Goal: Information Seeking & Learning: Learn about a topic

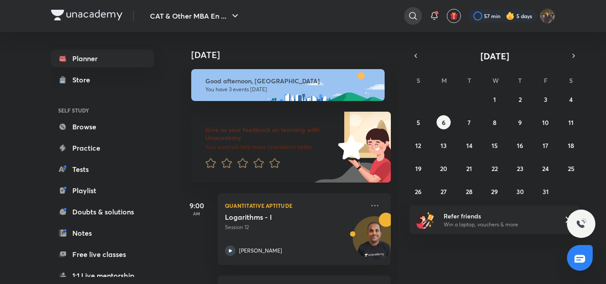
click at [410, 15] on icon at bounding box center [413, 16] width 11 height 11
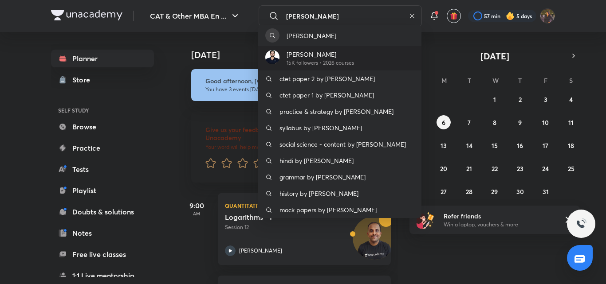
type input "ravi kumar"
click at [344, 57] on p "[PERSON_NAME]" at bounding box center [320, 54] width 67 height 9
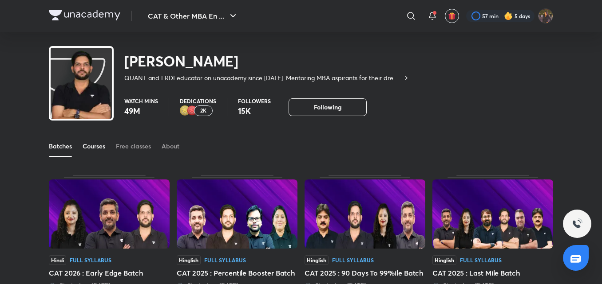
click at [87, 145] on div "Courses" at bounding box center [94, 146] width 23 height 9
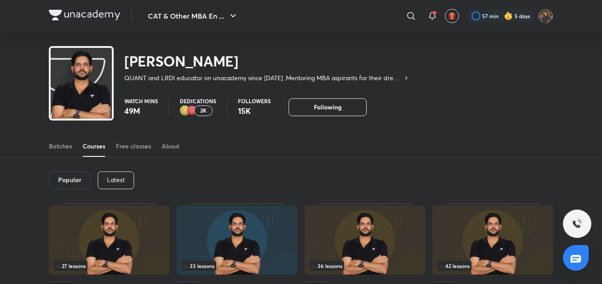
click at [111, 177] on p "Latest" at bounding box center [116, 180] width 18 height 7
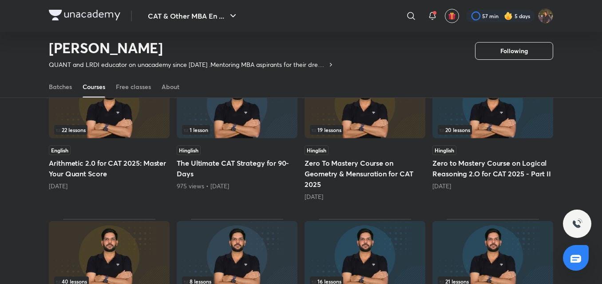
scroll to position [25, 0]
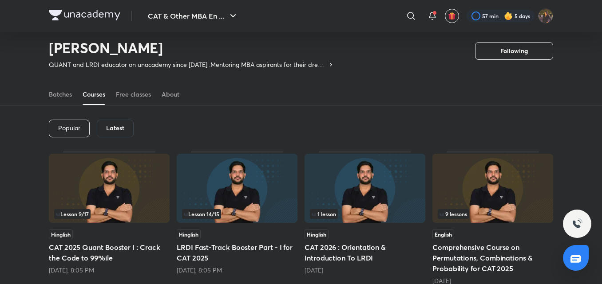
click at [69, 123] on div "Popular" at bounding box center [69, 129] width 41 height 18
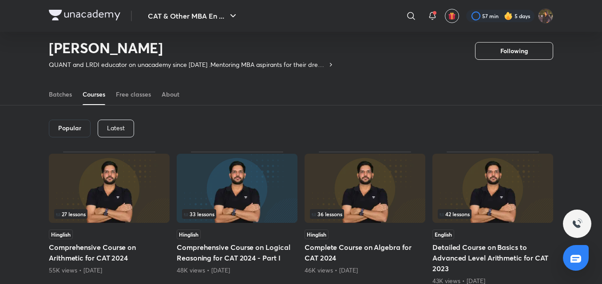
click at [126, 126] on div "Latest" at bounding box center [116, 129] width 36 height 18
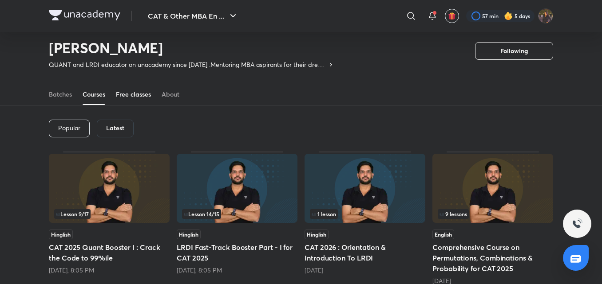
click at [137, 96] on div "Free classes" at bounding box center [133, 94] width 35 height 9
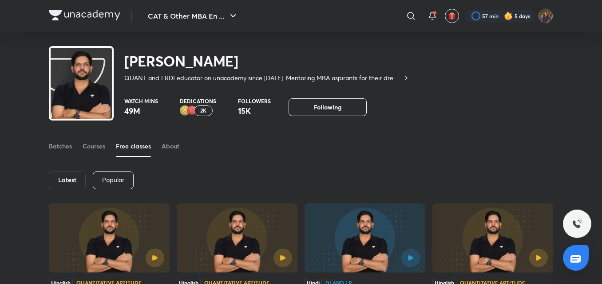
click at [59, 175] on div "Latest" at bounding box center [67, 181] width 37 height 18
click at [72, 183] on h6 "Latest" at bounding box center [67, 180] width 18 height 7
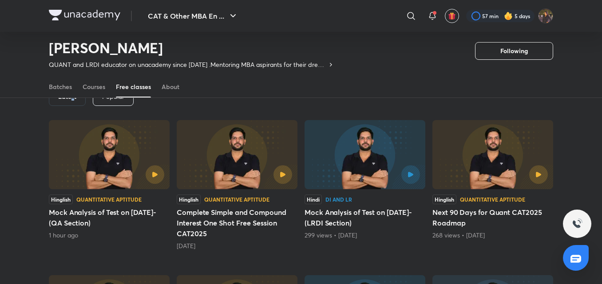
scroll to position [92, 0]
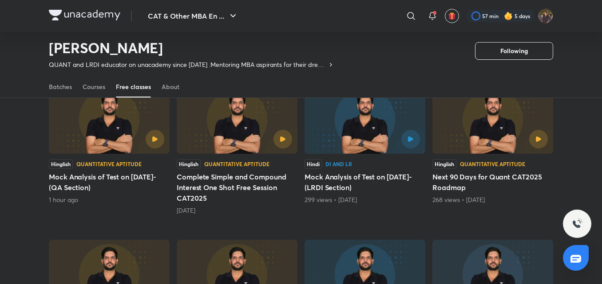
click at [99, 165] on div "Quantitative Aptitude" at bounding box center [108, 164] width 65 height 5
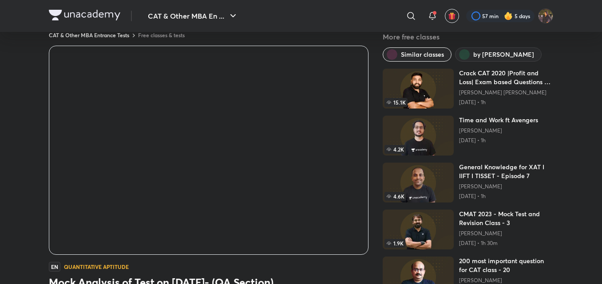
scroll to position [11, 0]
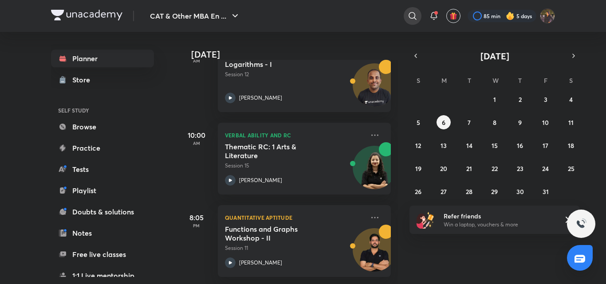
click at [414, 16] on icon at bounding box center [412, 16] width 11 height 11
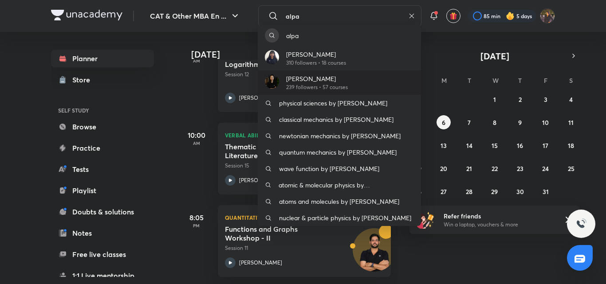
type input "alpa"
click at [353, 84] on div "[PERSON_NAME] 239 followers • 57 courses" at bounding box center [339, 83] width 163 height 24
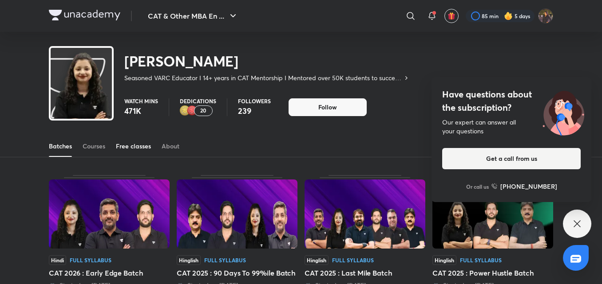
click at [131, 152] on link "Free classes" at bounding box center [133, 146] width 35 height 21
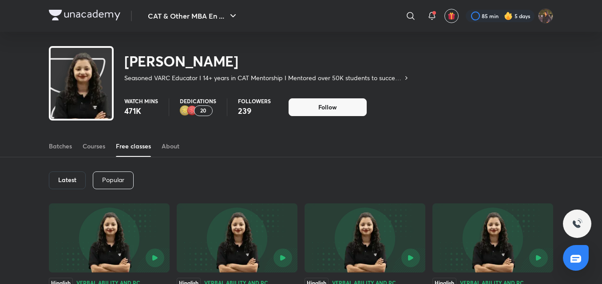
click at [68, 182] on h6 "Latest" at bounding box center [67, 180] width 18 height 7
click at [66, 177] on h6 "Latest" at bounding box center [67, 180] width 18 height 7
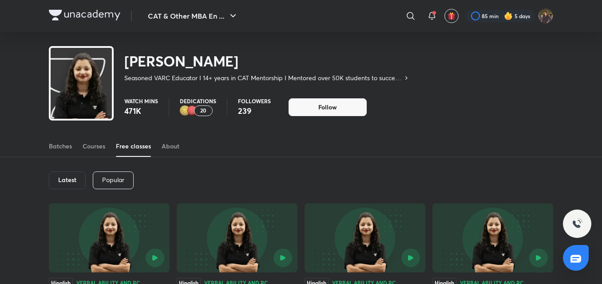
click at [120, 181] on p "Popular" at bounding box center [113, 180] width 22 height 7
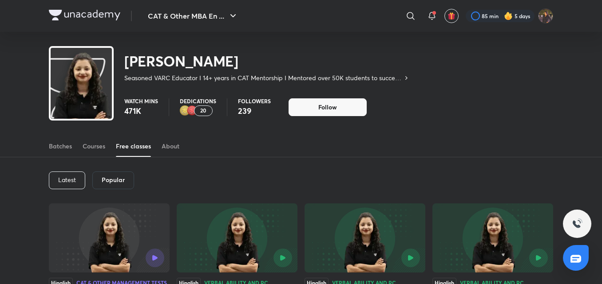
click at [76, 182] on div "Latest" at bounding box center [67, 181] width 36 height 18
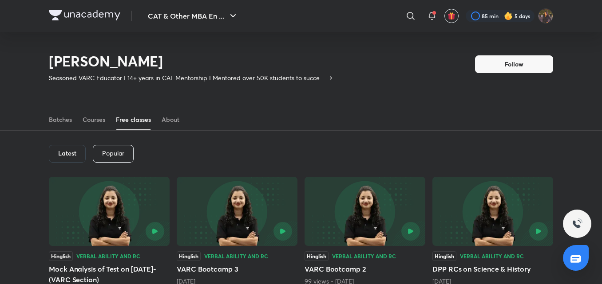
scroll to position [262, 0]
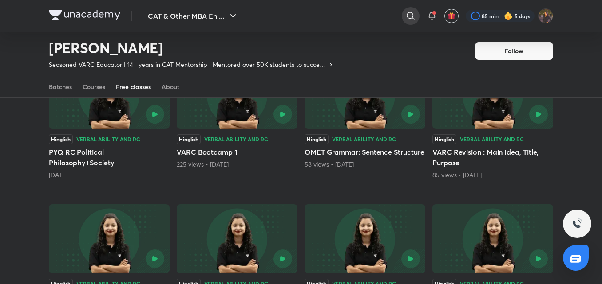
click at [416, 15] on div at bounding box center [411, 16] width 18 height 18
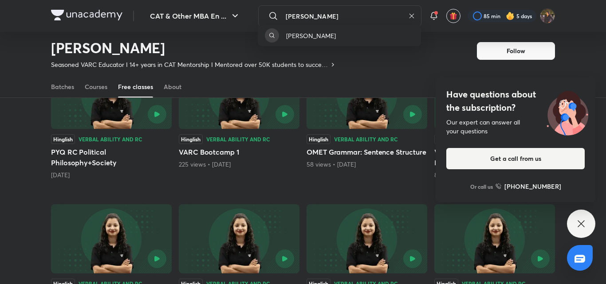
type input "[PERSON_NAME]"
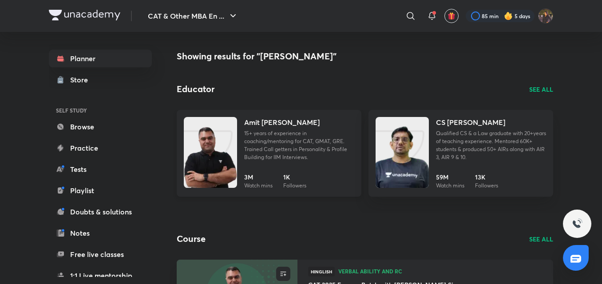
click at [266, 142] on p "15+ years of experience in coaching/mentoring for CAT, GMAT, GRE. Trained Call …" at bounding box center [299, 146] width 110 height 32
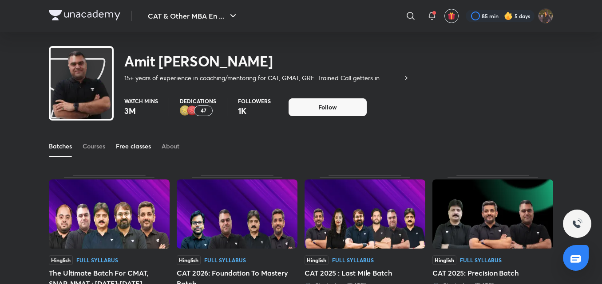
click at [134, 145] on div "Free classes" at bounding box center [133, 146] width 35 height 9
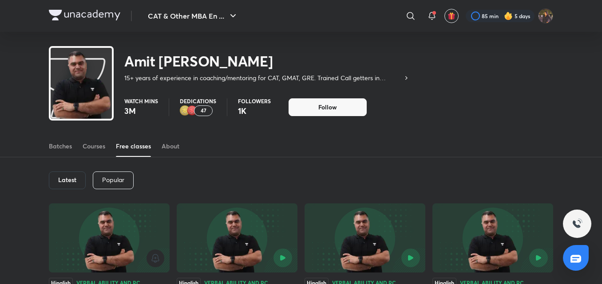
click at [79, 186] on div "Latest" at bounding box center [67, 181] width 37 height 18
click at [74, 180] on h6 "Latest" at bounding box center [67, 180] width 18 height 7
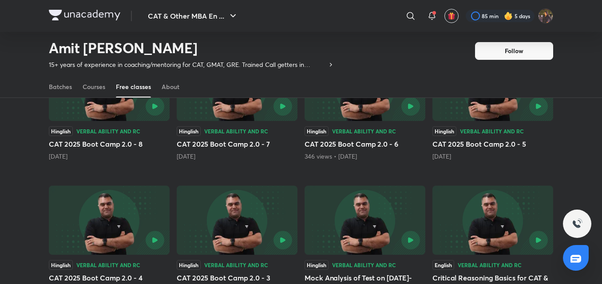
scroll to position [23, 0]
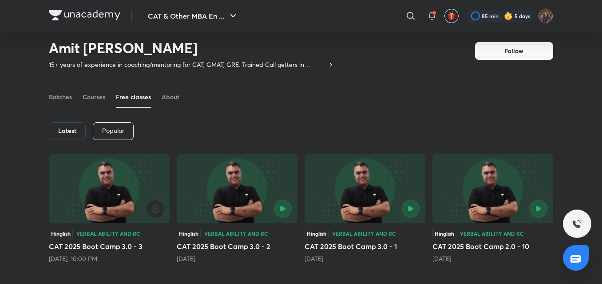
click at [68, 134] on h6 "Latest" at bounding box center [67, 130] width 18 height 7
click at [57, 126] on div "Latest" at bounding box center [67, 131] width 37 height 18
drag, startPoint x: 50, startPoint y: 128, endPoint x: 48, endPoint y: 134, distance: 6.0
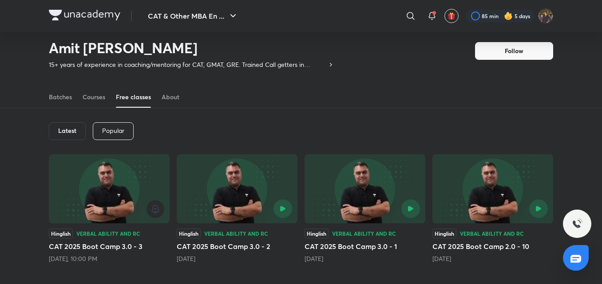
click at [126, 136] on div "Popular" at bounding box center [113, 131] width 41 height 18
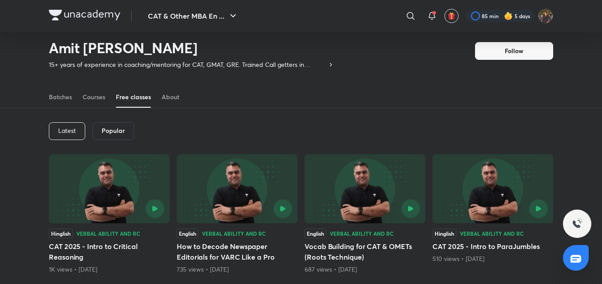
click at [71, 125] on div "Latest" at bounding box center [67, 131] width 36 height 18
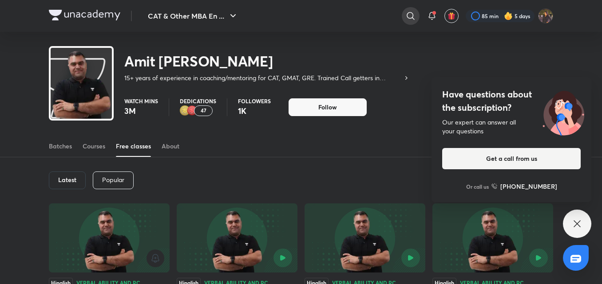
click at [410, 16] on icon at bounding box center [410, 16] width 11 height 11
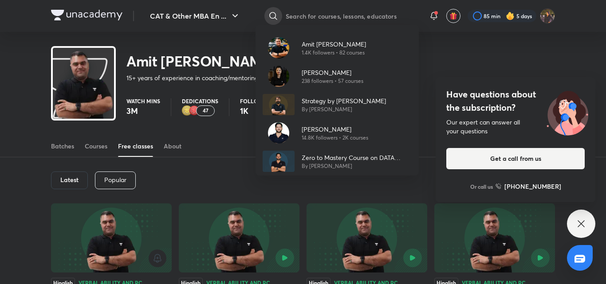
type input "v"
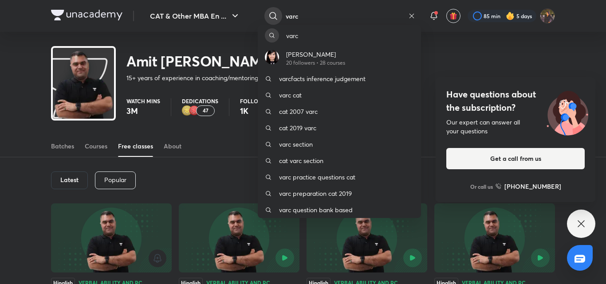
type input "varc"
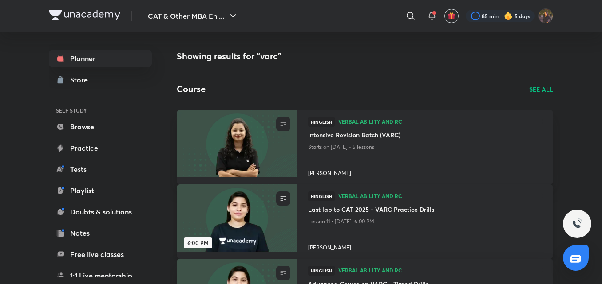
click at [359, 209] on h4 "Last lap to CAT 2025 - VARC Practice Drills" at bounding box center [425, 210] width 234 height 11
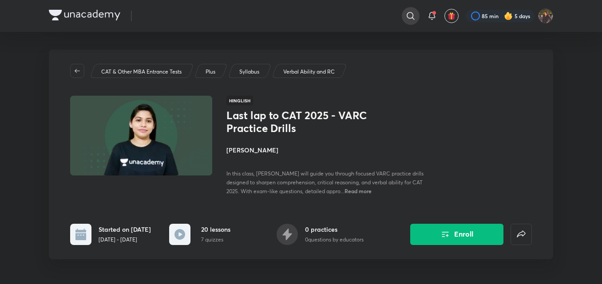
click at [415, 14] on div at bounding box center [411, 16] width 18 height 18
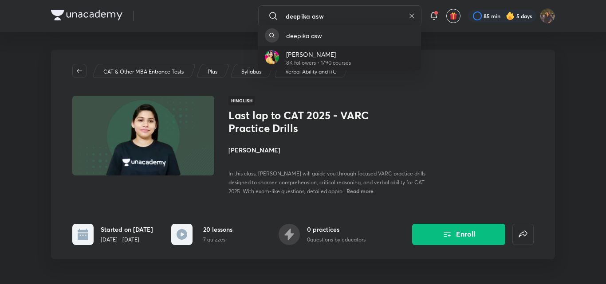
type input "deepika asw"
click at [332, 51] on p "[PERSON_NAME]" at bounding box center [318, 54] width 65 height 9
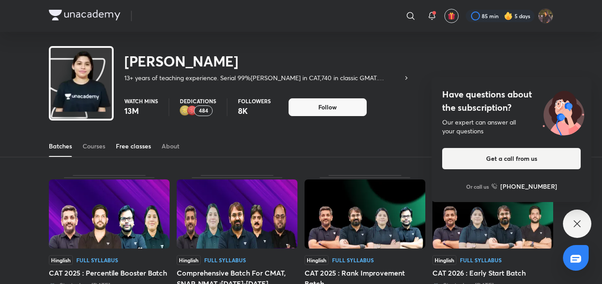
click at [140, 146] on div "Free classes" at bounding box center [133, 146] width 35 height 9
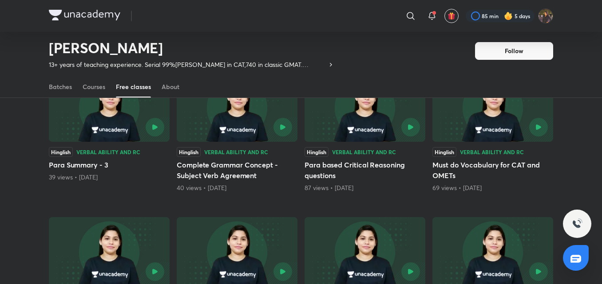
scroll to position [12, 0]
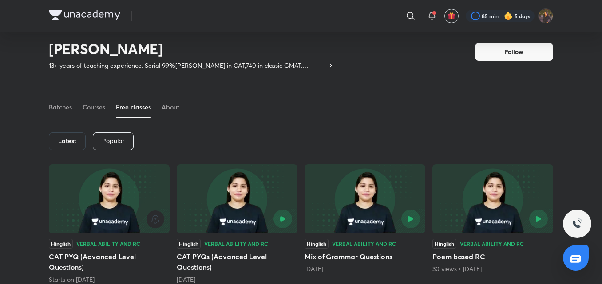
click at [60, 141] on h6 "Latest" at bounding box center [67, 141] width 18 height 7
click at [67, 141] on h6 "Latest" at bounding box center [67, 141] width 18 height 7
click at [117, 139] on p "Popular" at bounding box center [113, 141] width 22 height 7
click at [69, 138] on p "Latest" at bounding box center [67, 141] width 18 height 7
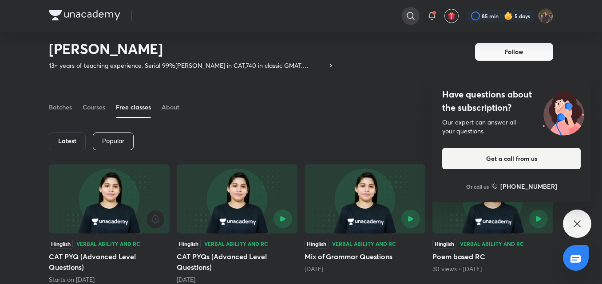
click at [403, 14] on div at bounding box center [411, 16] width 18 height 18
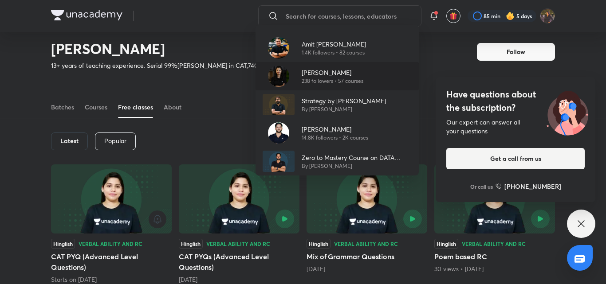
click at [342, 85] on div "[PERSON_NAME] 238 followers • 57 courses" at bounding box center [337, 76] width 163 height 28
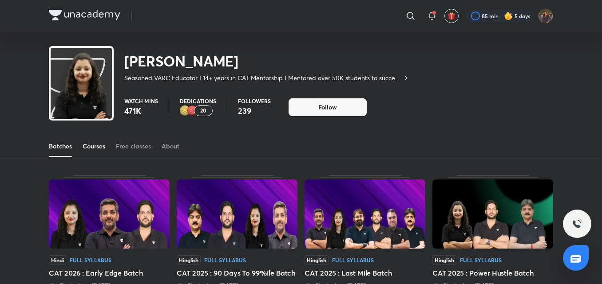
click at [99, 147] on div "Courses" at bounding box center [94, 146] width 23 height 9
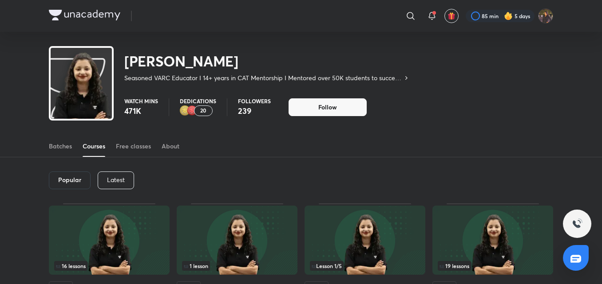
click at [115, 180] on p "Latest" at bounding box center [116, 180] width 18 height 7
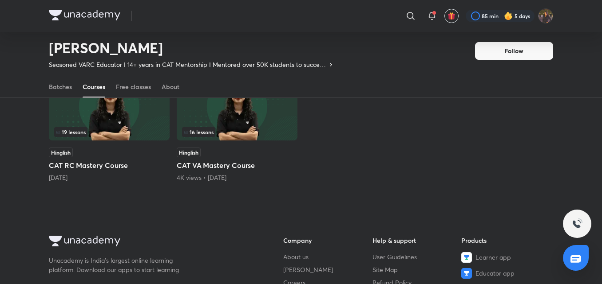
scroll to position [12, 0]
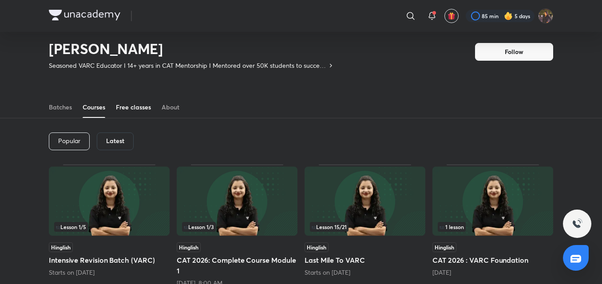
click at [134, 111] on div "Free classes" at bounding box center [133, 107] width 35 height 9
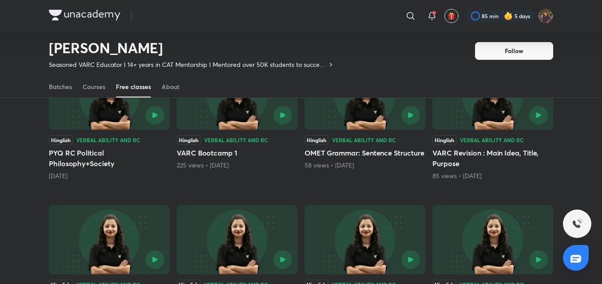
scroll to position [24, 0]
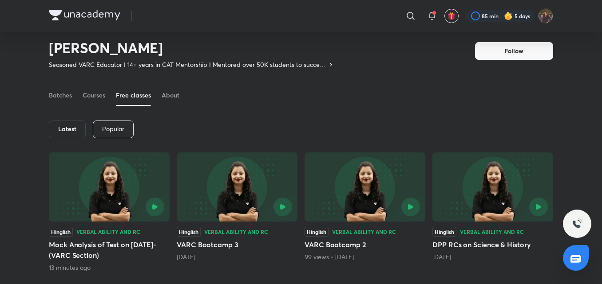
click at [73, 133] on h6 "Latest" at bounding box center [67, 129] width 18 height 7
click at [74, 126] on h6 "Latest" at bounding box center [67, 129] width 18 height 7
click at [75, 121] on div "Latest" at bounding box center [67, 130] width 37 height 18
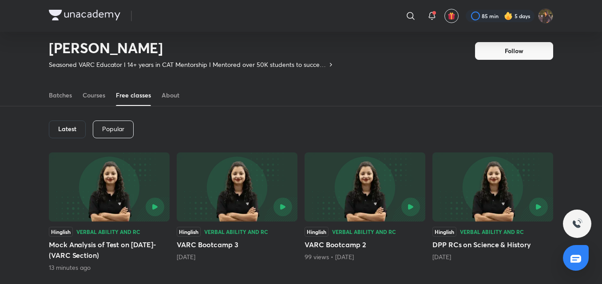
drag, startPoint x: 51, startPoint y: 125, endPoint x: 55, endPoint y: 130, distance: 6.4
click at [51, 126] on div "Latest" at bounding box center [67, 130] width 37 height 18
click at [55, 130] on div "Latest" at bounding box center [67, 130] width 37 height 18
click at [63, 100] on link "Batches" at bounding box center [60, 95] width 23 height 21
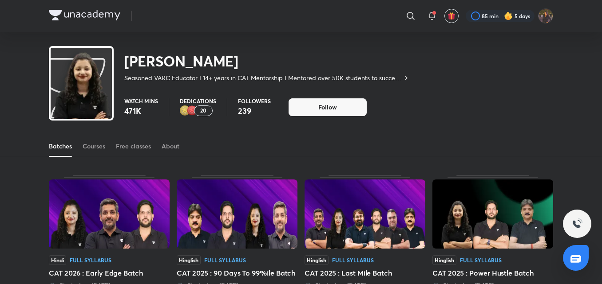
scroll to position [270, 0]
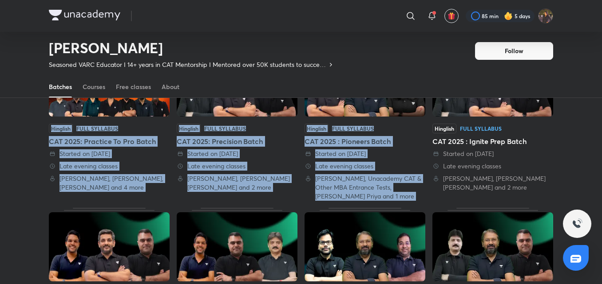
drag, startPoint x: 605, startPoint y: 81, endPoint x: 606, endPoint y: 77, distance: 4.5
click at [602, 77] on html "​ 85 min 5 days [PERSON_NAME] Seasoned VARC Educator I 14+ years in CAT Mentors…" at bounding box center [301, 215] width 602 height 971
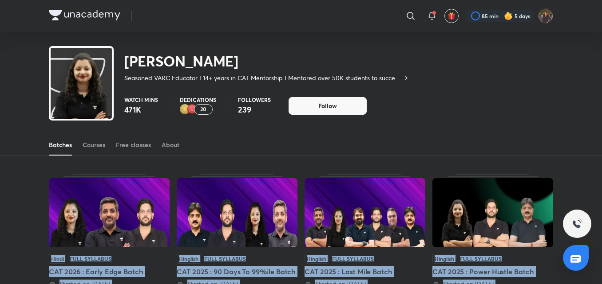
scroll to position [0, 0]
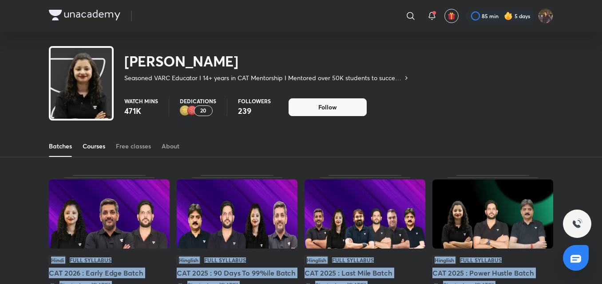
click at [105, 150] on div "Courses" at bounding box center [94, 146] width 23 height 9
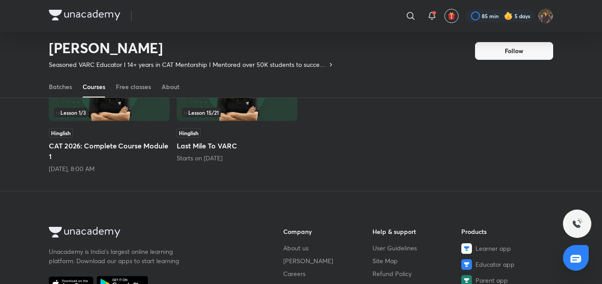
scroll to position [21, 0]
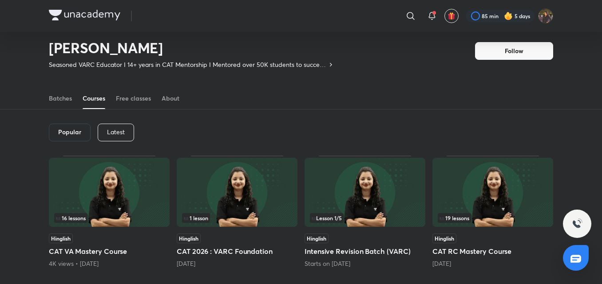
click at [112, 130] on p "Latest" at bounding box center [116, 132] width 18 height 7
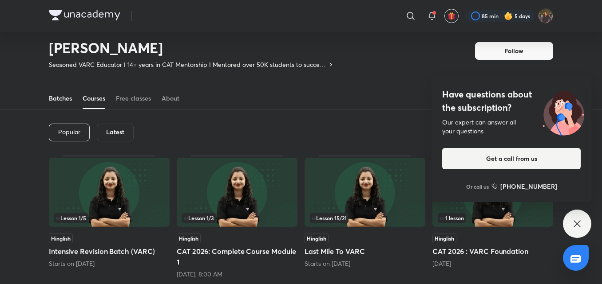
click at [59, 100] on div "Batches" at bounding box center [60, 98] width 23 height 9
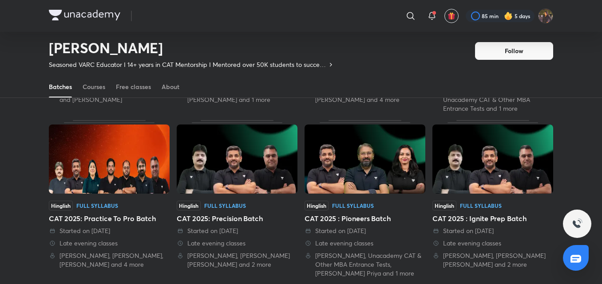
scroll to position [12, 0]
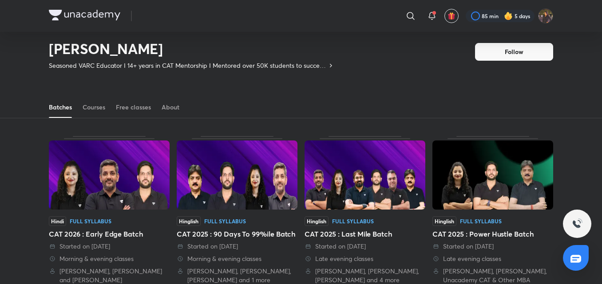
click at [147, 197] on img at bounding box center [109, 175] width 121 height 69
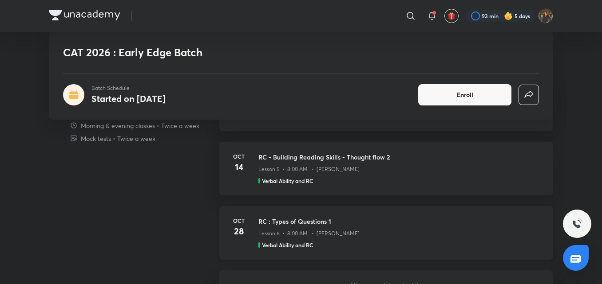
scroll to position [236, 0]
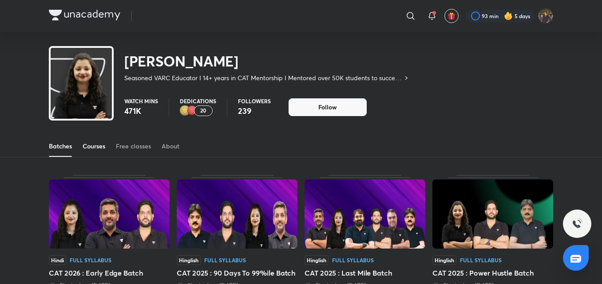
click at [104, 150] on div "Courses" at bounding box center [94, 146] width 23 height 9
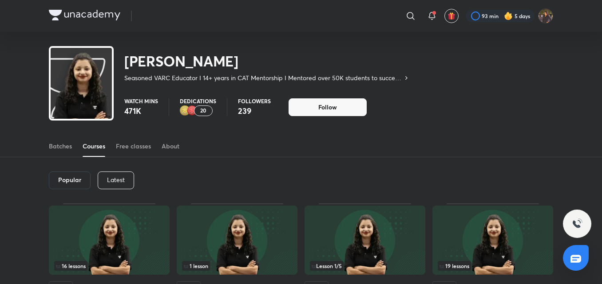
click at [132, 145] on div "Free classes" at bounding box center [133, 146] width 35 height 9
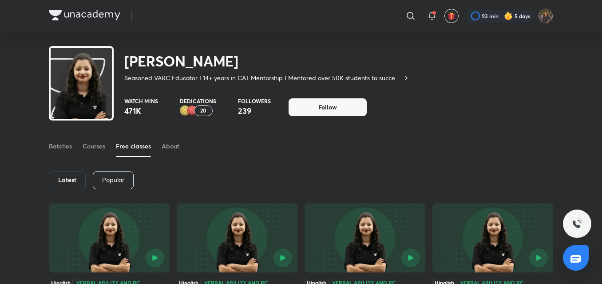
click at [73, 175] on div "Latest" at bounding box center [67, 181] width 37 height 18
click at [73, 183] on h6 "Latest" at bounding box center [67, 180] width 18 height 7
click at [54, 176] on div "Latest" at bounding box center [67, 181] width 37 height 18
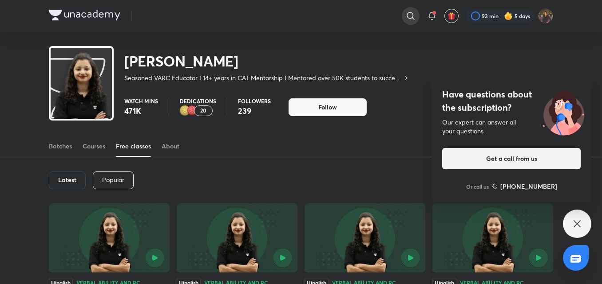
click at [412, 24] on div at bounding box center [411, 16] width 18 height 18
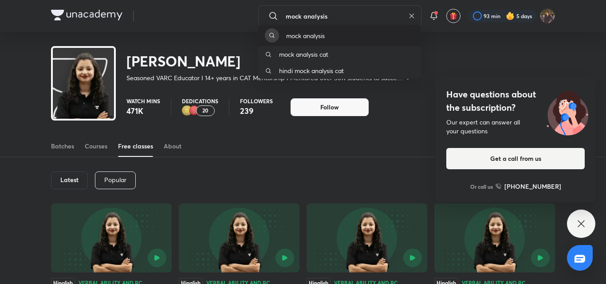
type input "mock analysis"
click at [386, 34] on div "mock analysis" at bounding box center [339, 35] width 163 height 21
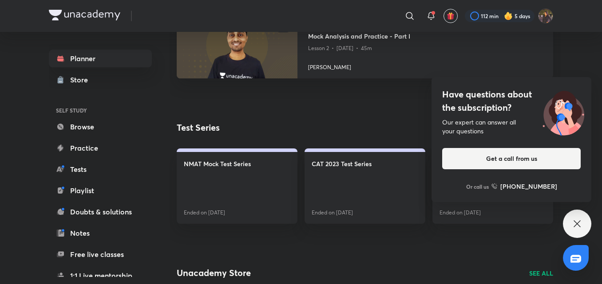
scroll to position [988, 0]
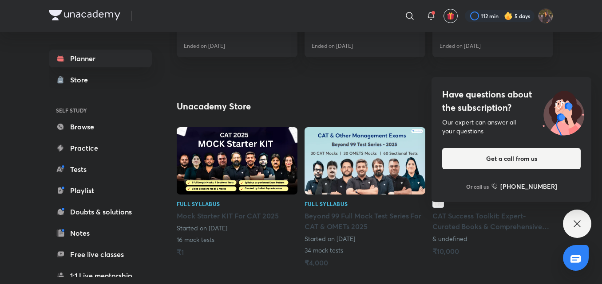
click at [565, 221] on div "Have questions about the subscription? Our expert can answer all your questions…" at bounding box center [577, 224] width 28 height 28
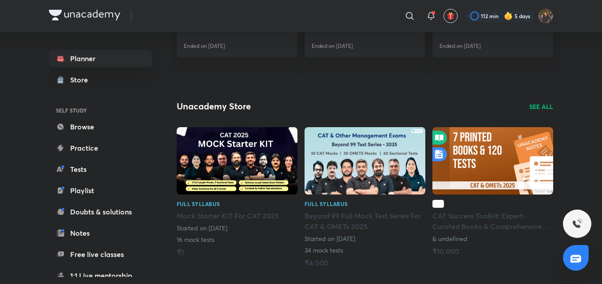
click at [214, 166] on img at bounding box center [237, 160] width 121 height 67
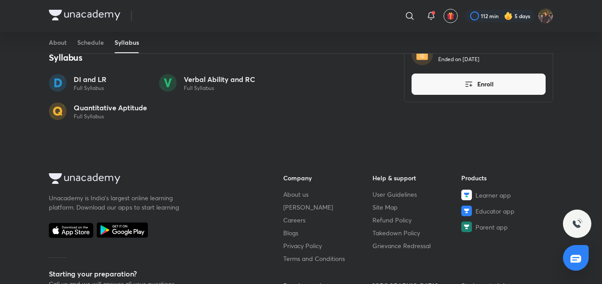
scroll to position [236, 0]
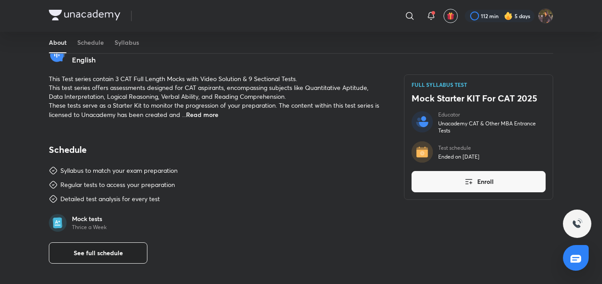
click at [112, 255] on span "See full schedule" at bounding box center [98, 253] width 49 height 9
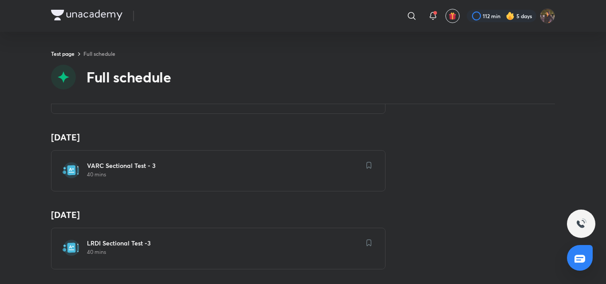
scroll to position [976, 0]
